Goal: Information Seeking & Learning: Find specific page/section

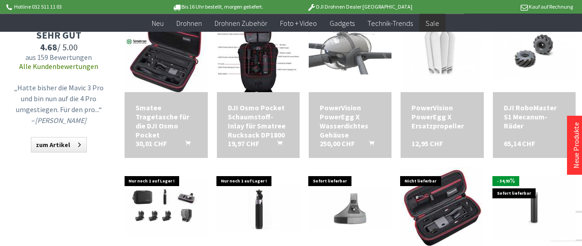
scroll to position [668, 0]
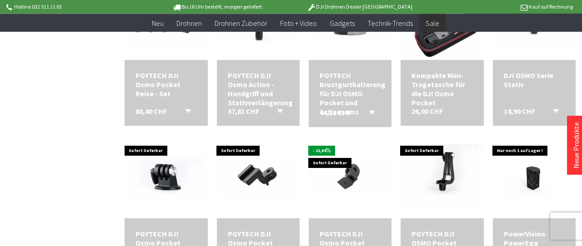
scroll to position [859, 0]
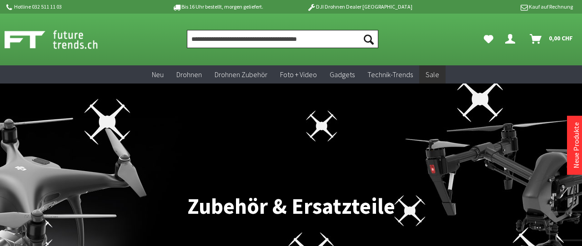
click at [274, 44] on input "Produkt, Marke, Kategorie, EAN, Artikelnummer…" at bounding box center [282, 39] width 191 height 18
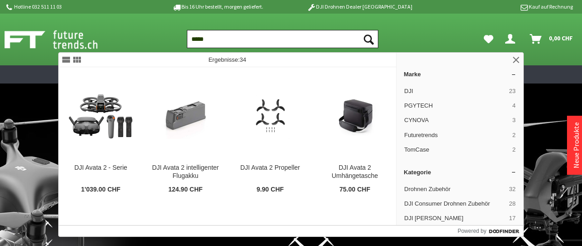
type input "*****"
click at [359, 30] on button "Suchen" at bounding box center [368, 39] width 19 height 18
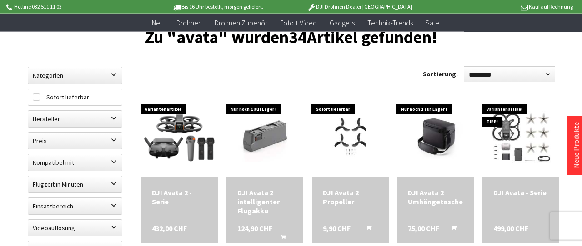
scroll to position [136, 0]
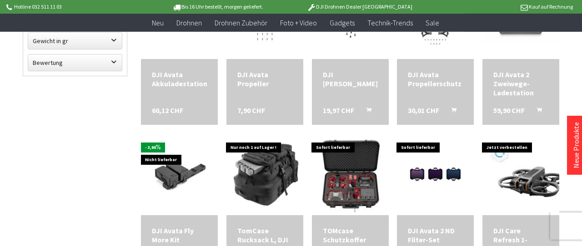
scroll to position [354, 0]
